Goal: Book appointment/travel/reservation

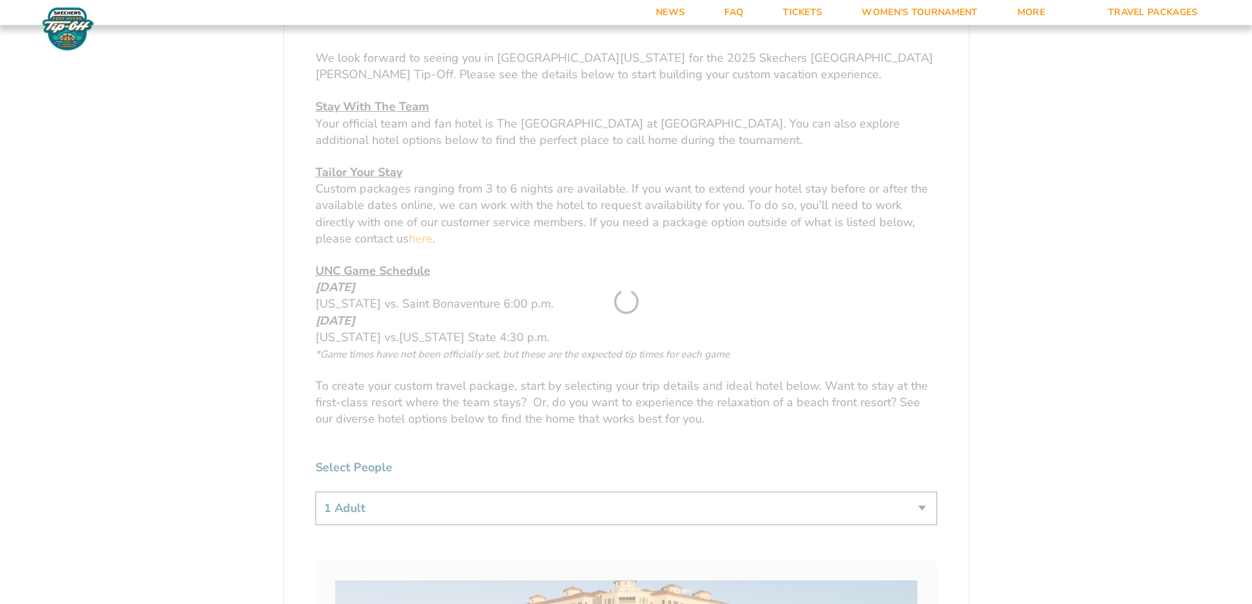
drag, startPoint x: 516, startPoint y: 308, endPoint x: 651, endPoint y: 320, distance: 134.6
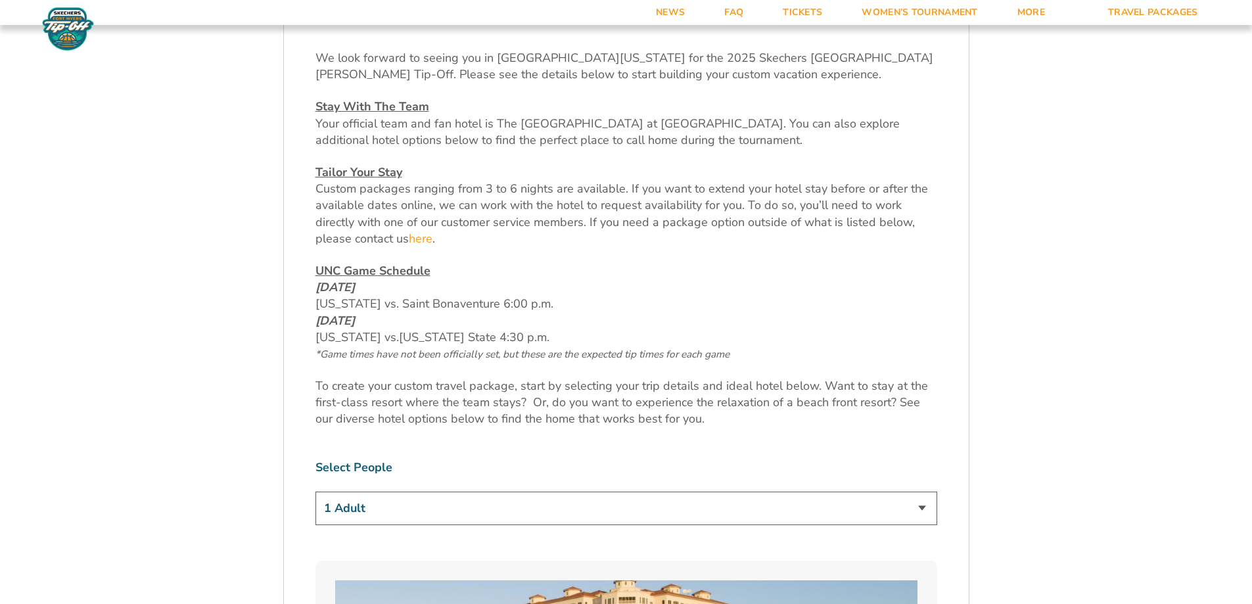
click at [591, 341] on p "UNC Game Schedule [DATE] [US_STATE] vs. Saint Bonaventure 6:00 p.m. [DATE] [US_…" at bounding box center [626, 312] width 622 height 99
click at [526, 336] on span "[US_STATE] State 4:30 p.m." at bounding box center [474, 337] width 150 height 16
click at [597, 351] on span "*Game times have not been officially set, but these are the expected tip times …" at bounding box center [522, 354] width 414 height 13
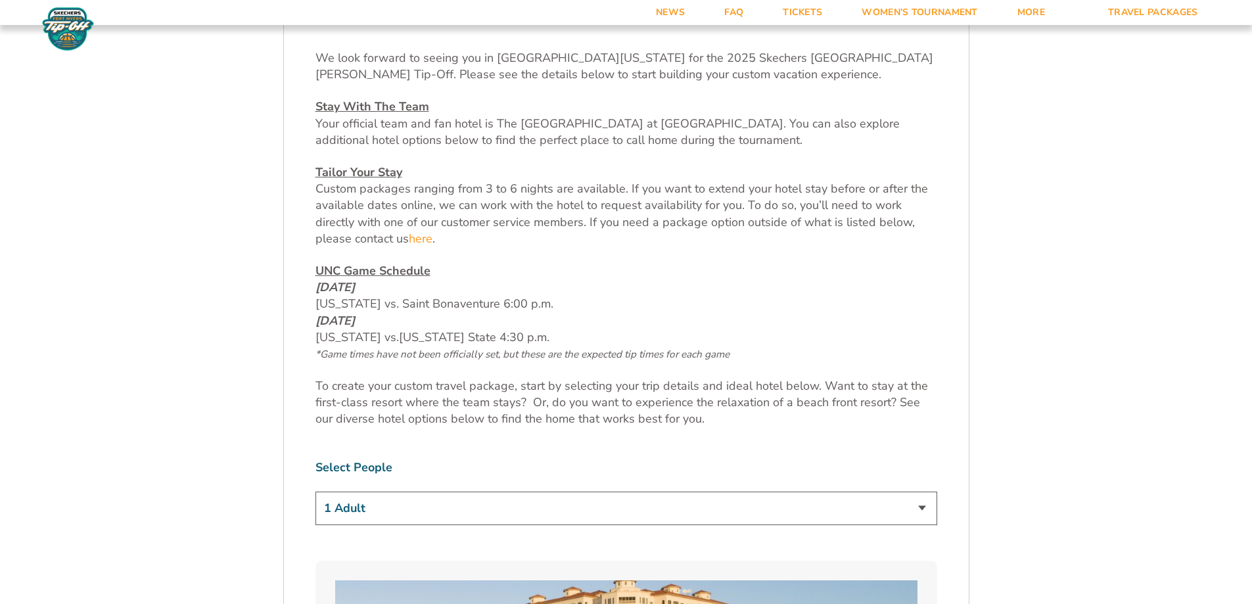
click at [453, 289] on p "UNC Game Schedule [DATE] [US_STATE] vs. Saint Bonaventure 6:00 p.m. [DATE] [US_…" at bounding box center [626, 312] width 622 height 99
click at [459, 306] on p "UNC Game Schedule [DATE] [US_STATE] vs. Saint Bonaventure 6:00 p.m. [DATE] [US_…" at bounding box center [626, 312] width 622 height 99
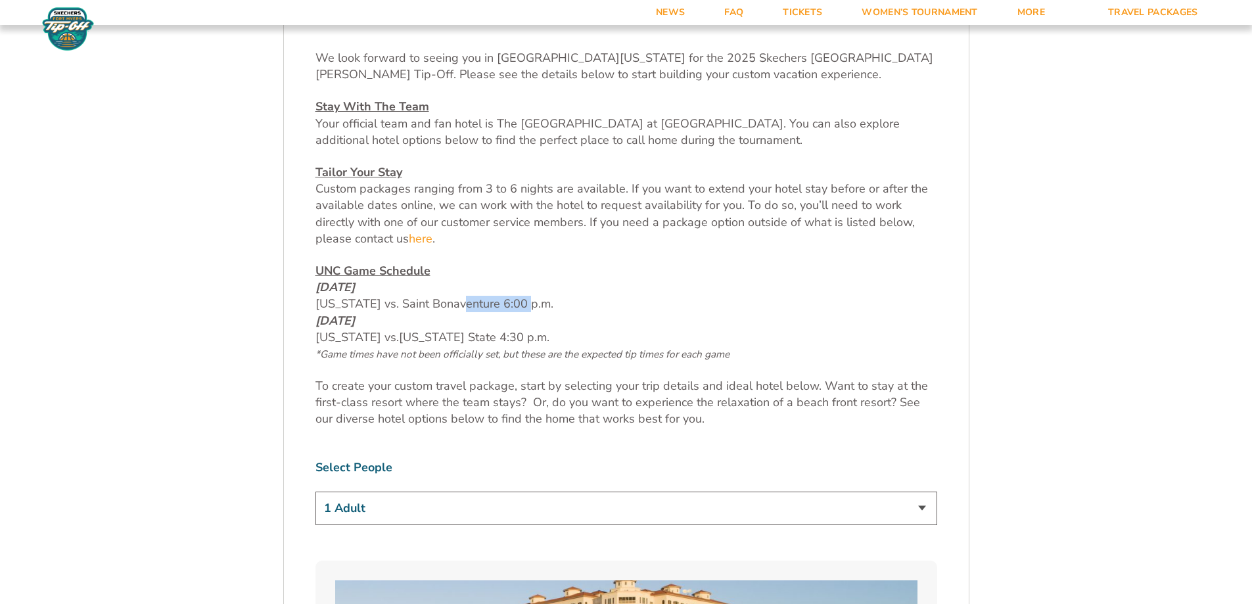
click at [459, 306] on p "UNC Game Schedule [DATE] [US_STATE] vs. Saint Bonaventure 6:00 p.m. [DATE] [US_…" at bounding box center [626, 312] width 622 height 99
drag, startPoint x: 492, startPoint y: 354, endPoint x: 384, endPoint y: 349, distance: 108.5
click at [384, 349] on span "*Game times have not been officially set, but these are the expected tip times …" at bounding box center [522, 354] width 414 height 13
